Goal: Task Accomplishment & Management: Manage account settings

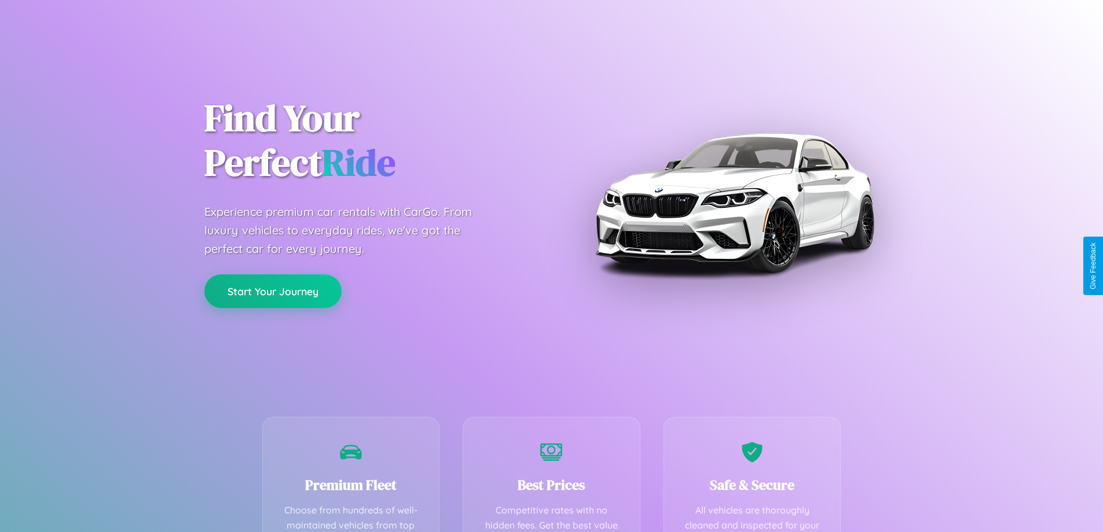
click at [273, 291] on button "Start Your Journey" at bounding box center [272, 292] width 137 height 34
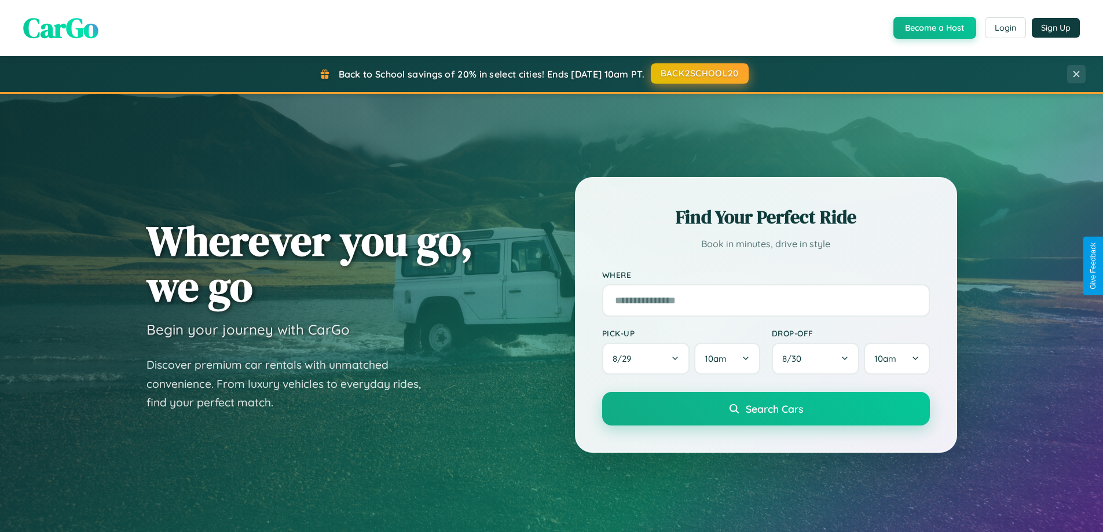
click at [699, 74] on button "BACK2SCHOOL20" at bounding box center [700, 73] width 98 height 21
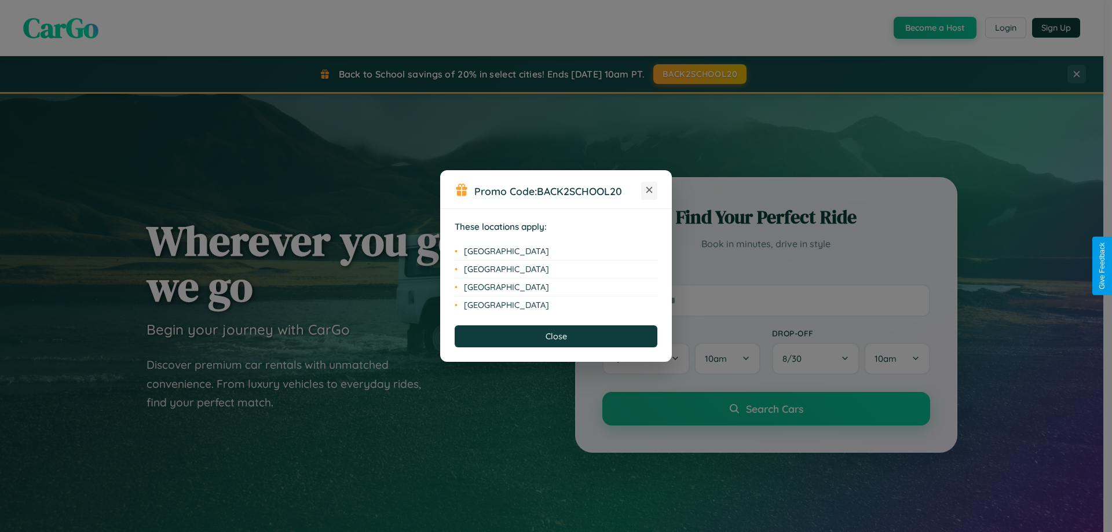
click at [649, 191] on icon at bounding box center [649, 190] width 6 height 6
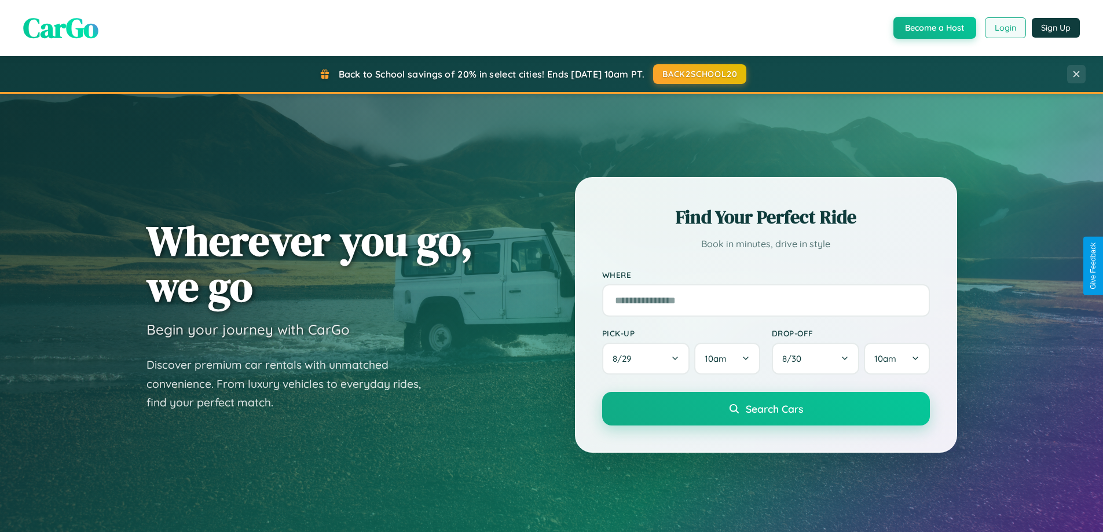
click at [1005, 28] on button "Login" at bounding box center [1005, 27] width 41 height 21
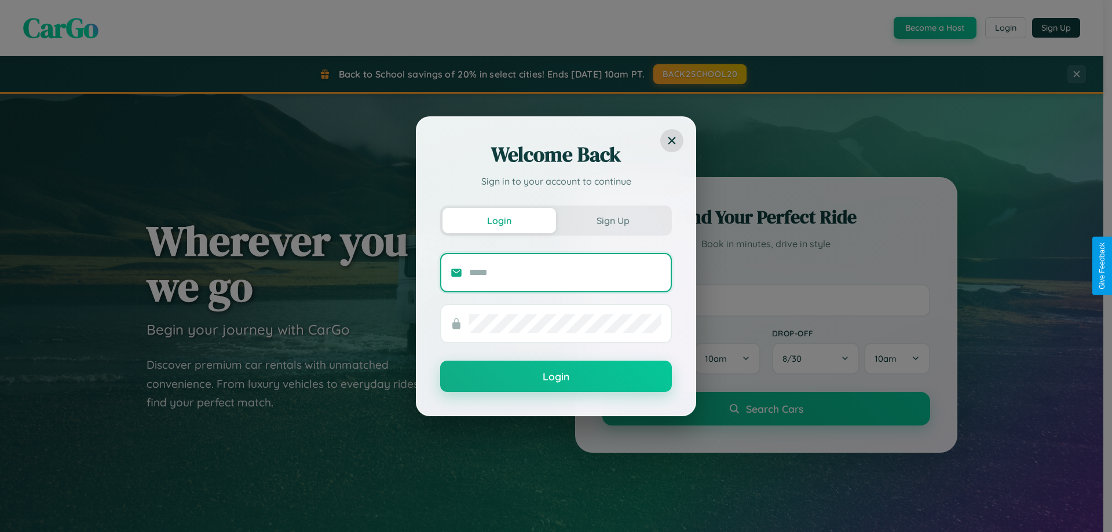
click at [565, 272] on input "text" at bounding box center [565, 273] width 192 height 19
type input "**********"
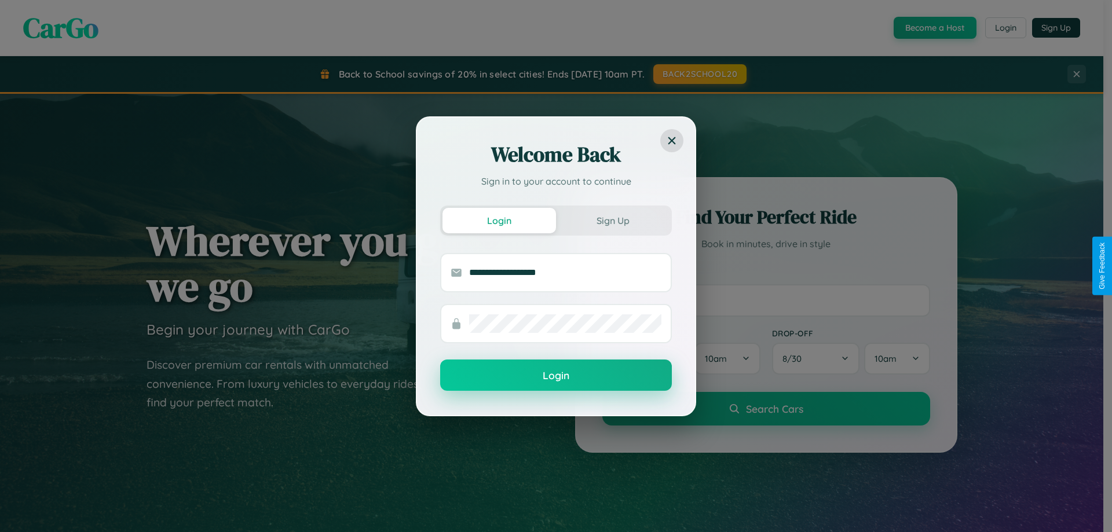
click at [556, 376] on button "Login" at bounding box center [556, 375] width 232 height 31
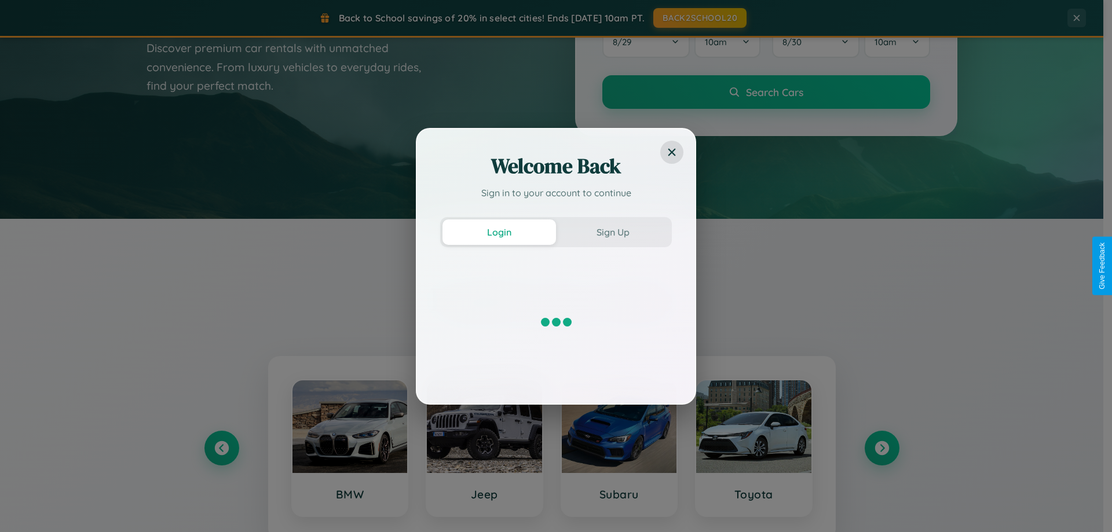
scroll to position [499, 0]
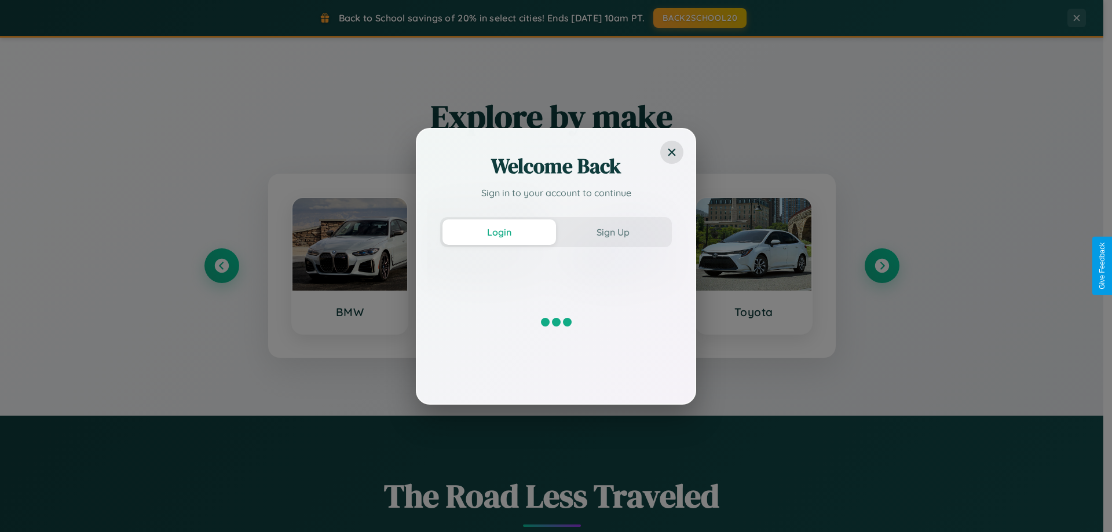
click at [882, 266] on div "Welcome Back Sign in to your account to continue Login Sign Up" at bounding box center [556, 266] width 1112 height 532
click at [221, 266] on div "Welcome Back Sign in to your account to continue Login Sign Up" at bounding box center [556, 266] width 1112 height 532
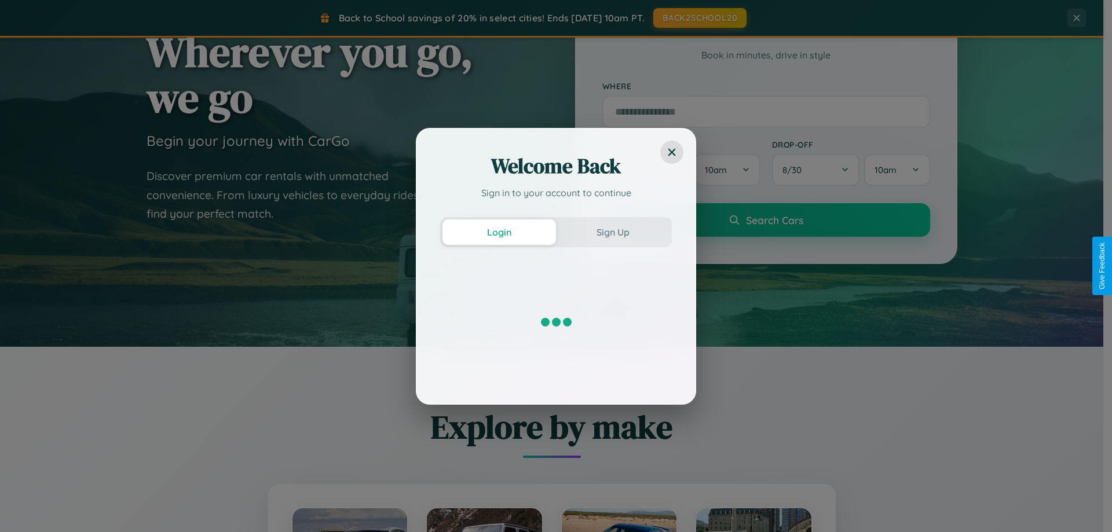
scroll to position [34, 0]
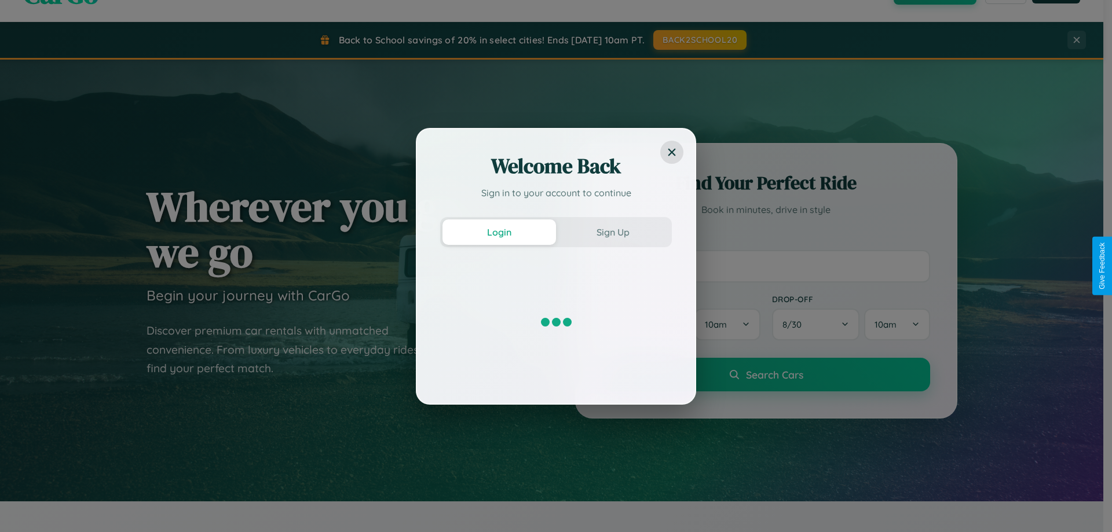
click at [766, 266] on div "Welcome Back Sign in to your account to continue Login Sign Up" at bounding box center [556, 266] width 1112 height 532
